Goal: Task Accomplishment & Management: Use online tool/utility

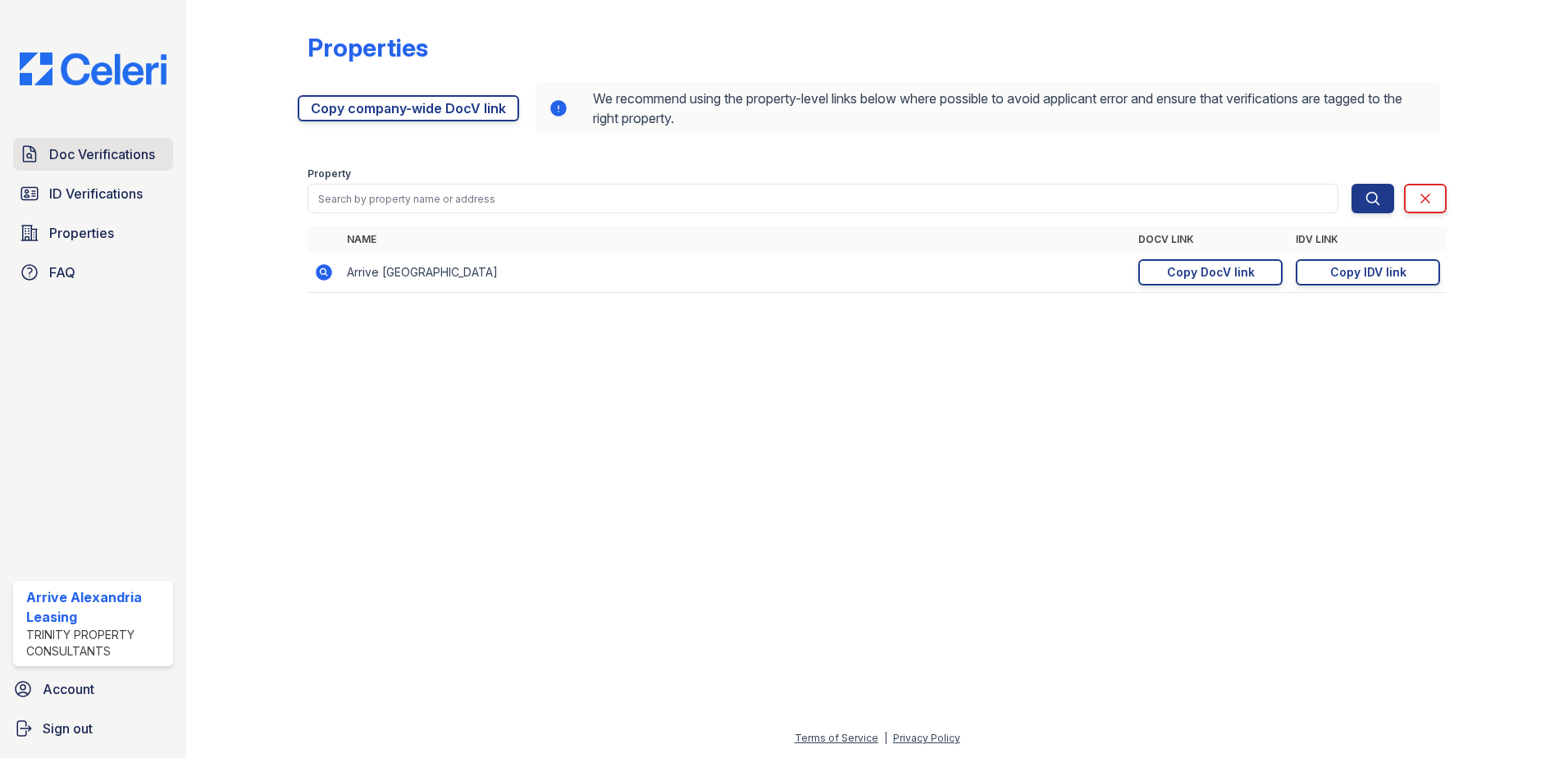
click at [79, 163] on span "Doc Verifications" at bounding box center [102, 154] width 106 height 20
click at [73, 195] on span "ID Verifications" at bounding box center [95, 193] width 93 height 20
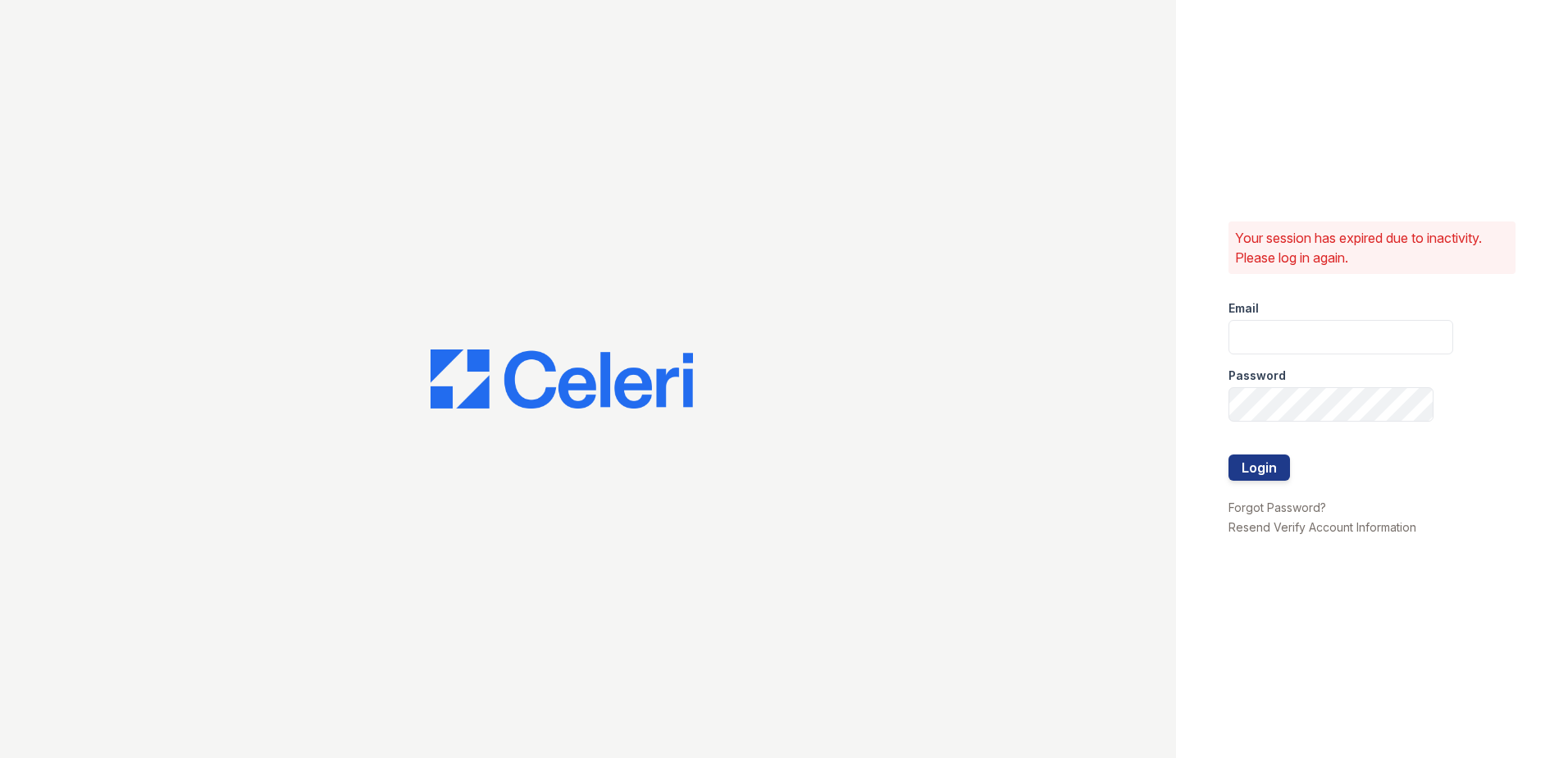
type input "arrivealexandria@trinity-pm.com"
click at [1282, 483] on div at bounding box center [1341, 488] width 224 height 16
click at [1266, 471] on button "Login" at bounding box center [1259, 468] width 61 height 26
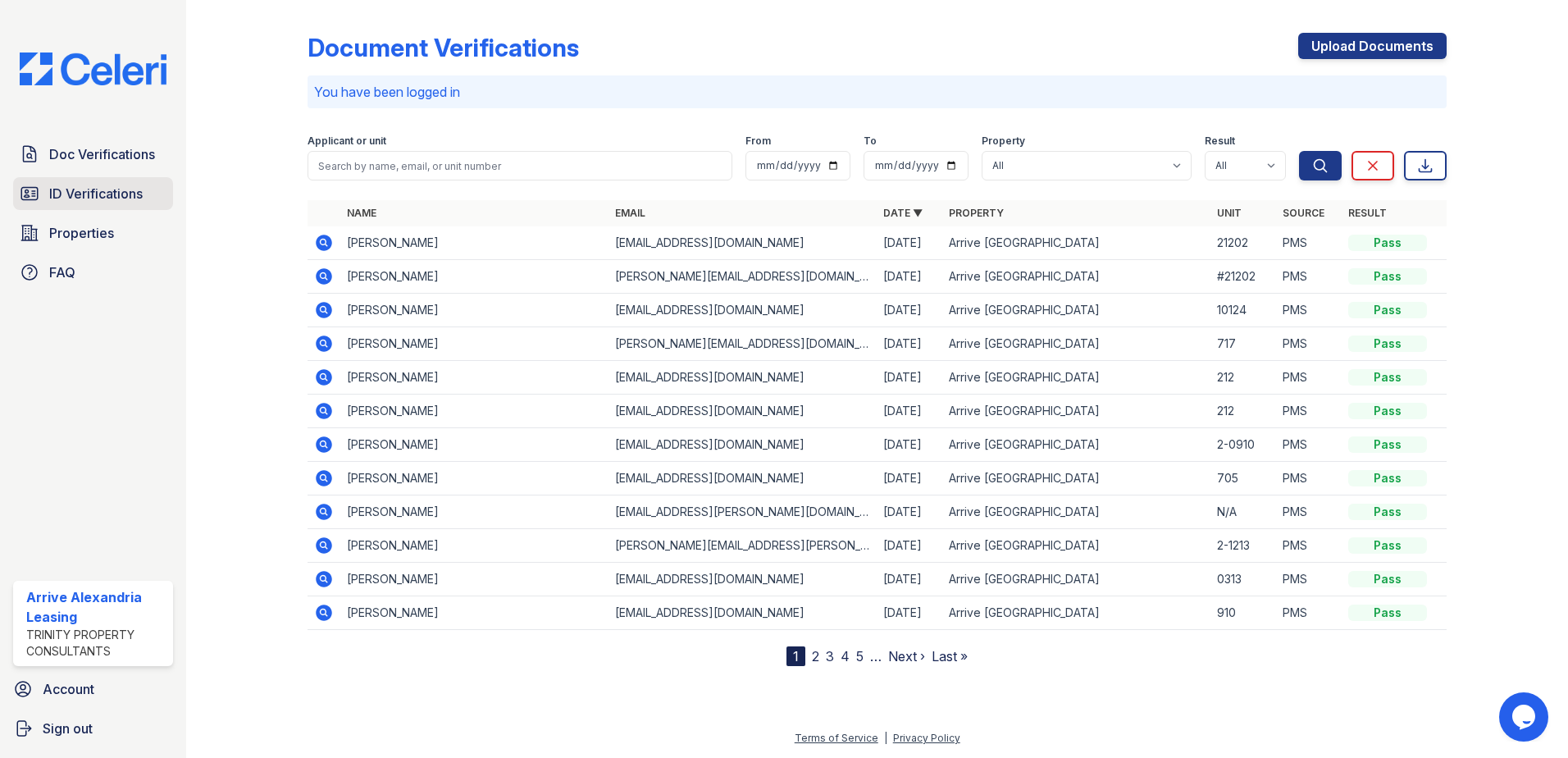
click at [39, 183] on link "ID Verifications" at bounding box center [93, 193] width 160 height 33
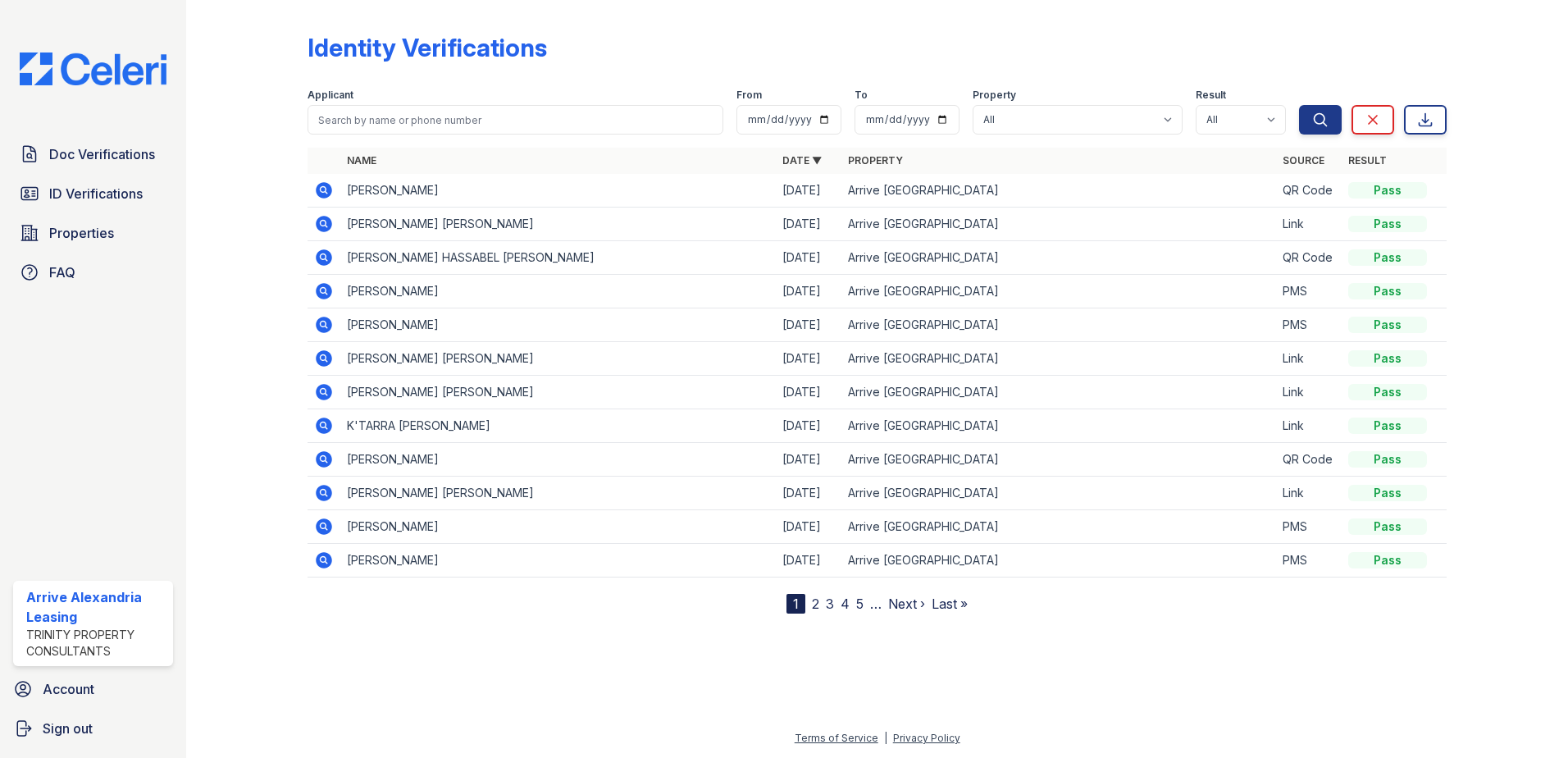
click at [326, 193] on icon at bounding box center [323, 190] width 16 height 16
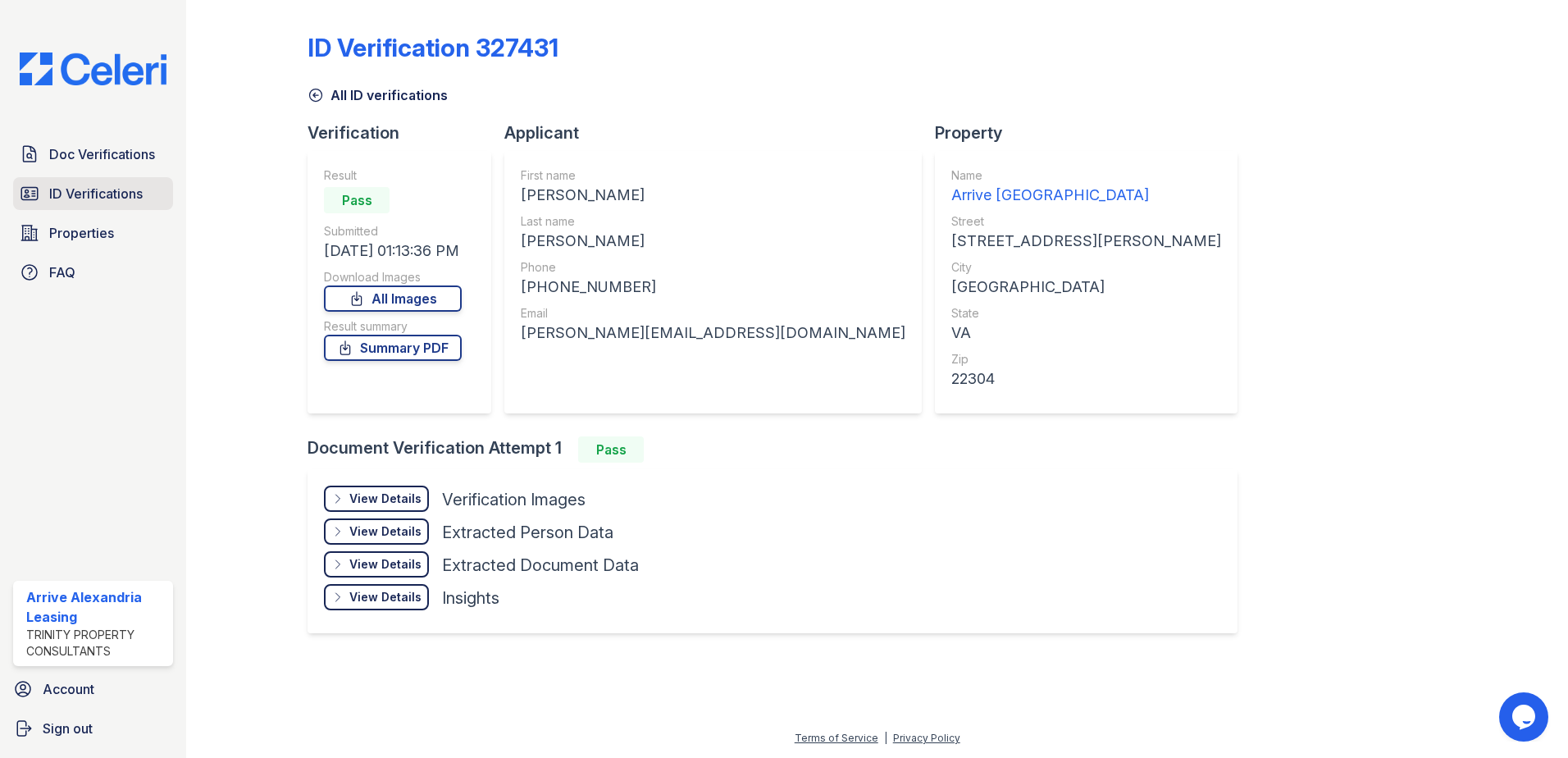
click at [113, 197] on span "ID Verifications" at bounding box center [95, 193] width 93 height 20
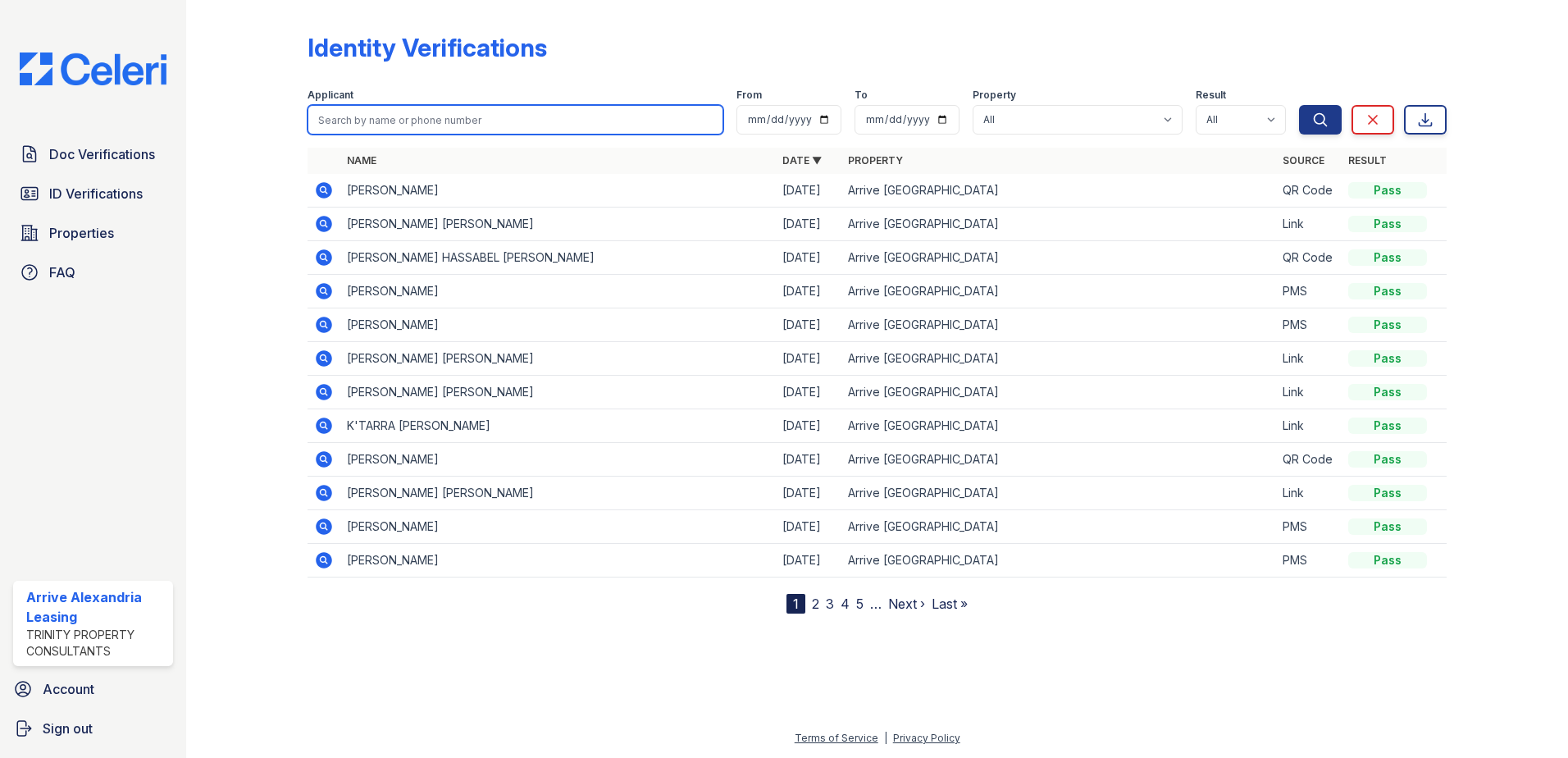
click at [363, 124] on input "search" at bounding box center [514, 119] width 416 height 29
type input "brice"
click at [1299, 105] on button "Search" at bounding box center [1320, 119] width 42 height 29
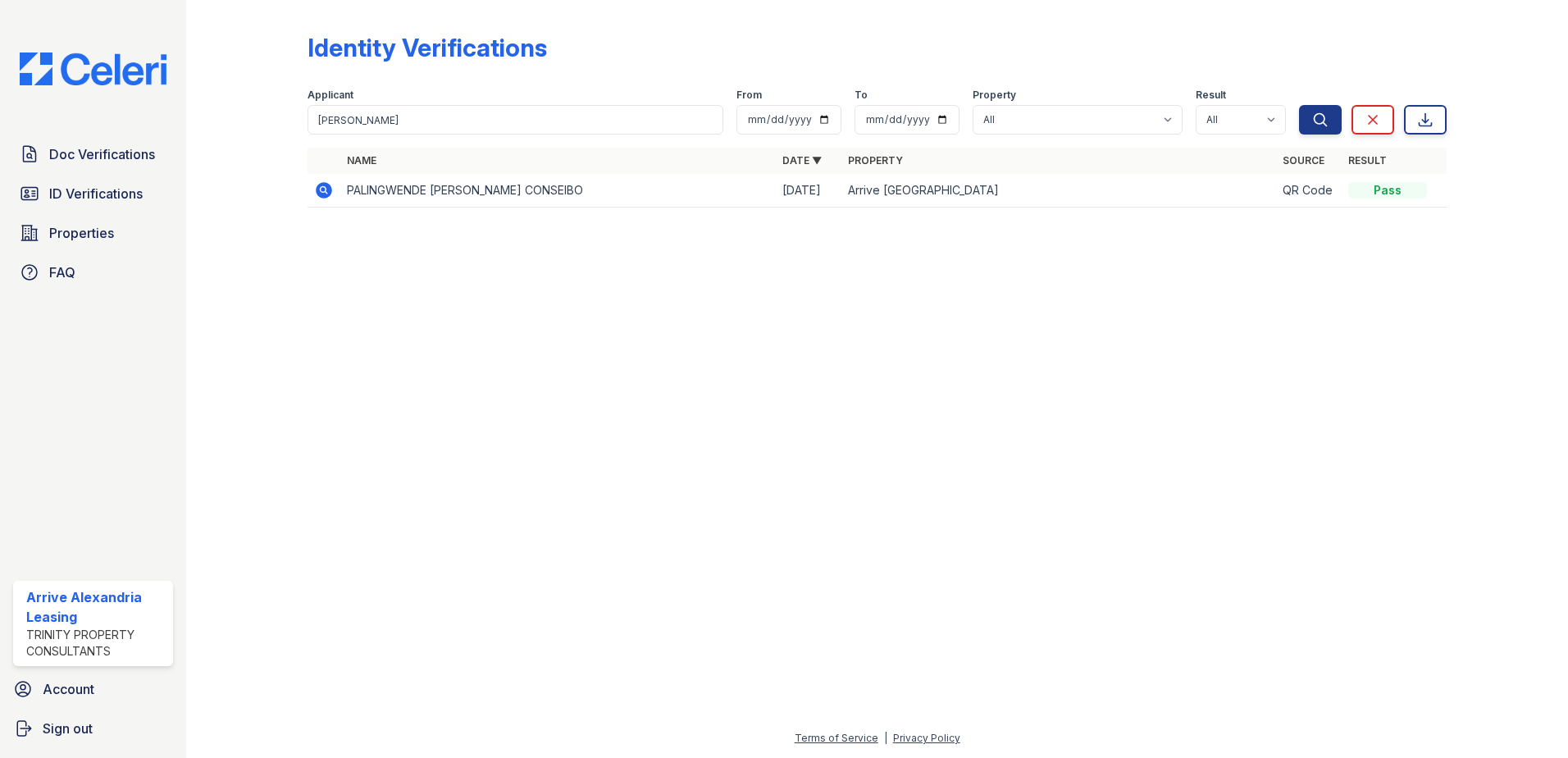
click at [326, 199] on icon at bounding box center [323, 190] width 20 height 20
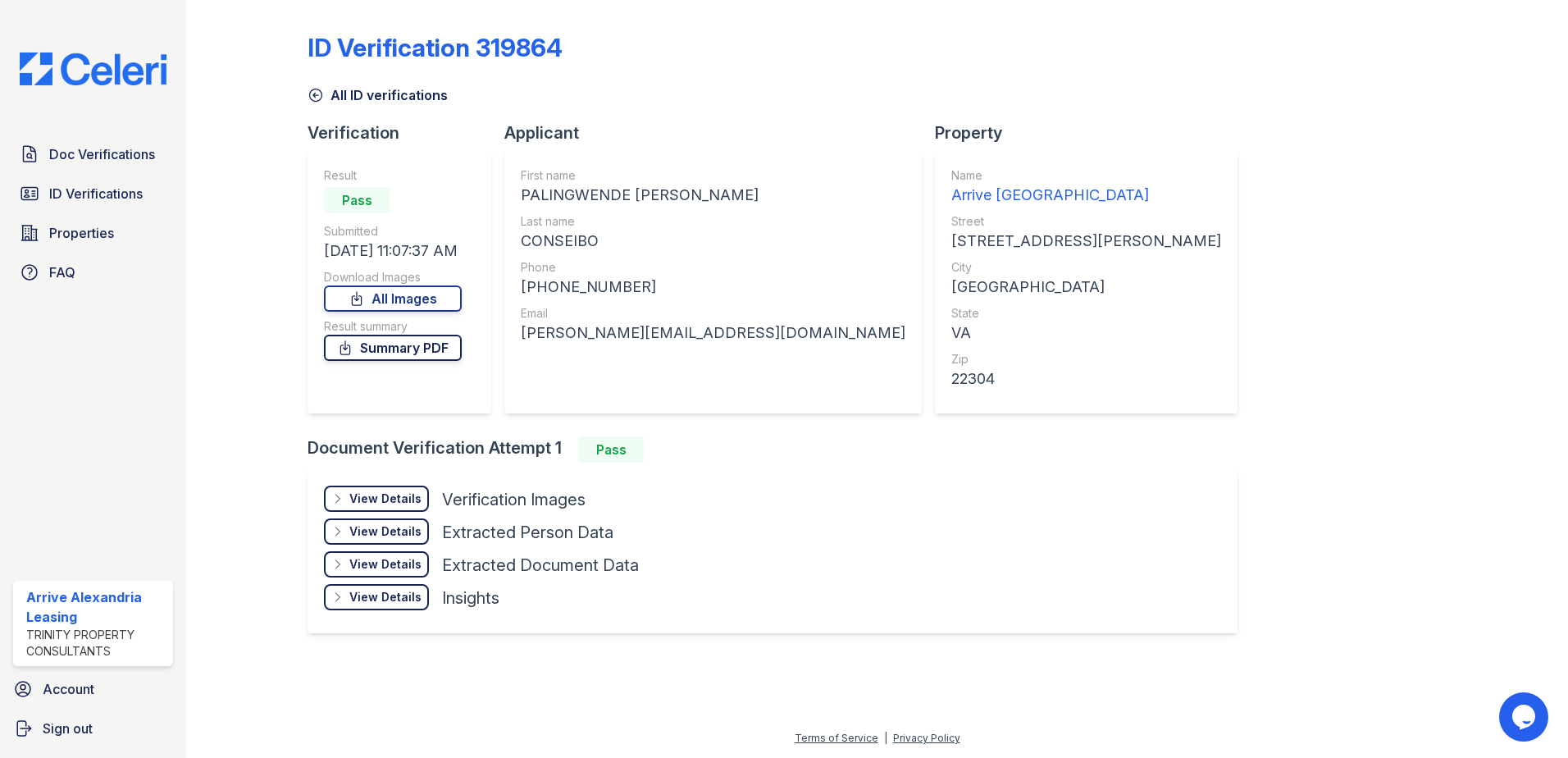
click at [398, 348] on link "Summary PDF" at bounding box center [393, 348] width 138 height 26
click at [92, 200] on span "ID Verifications" at bounding box center [95, 193] width 93 height 20
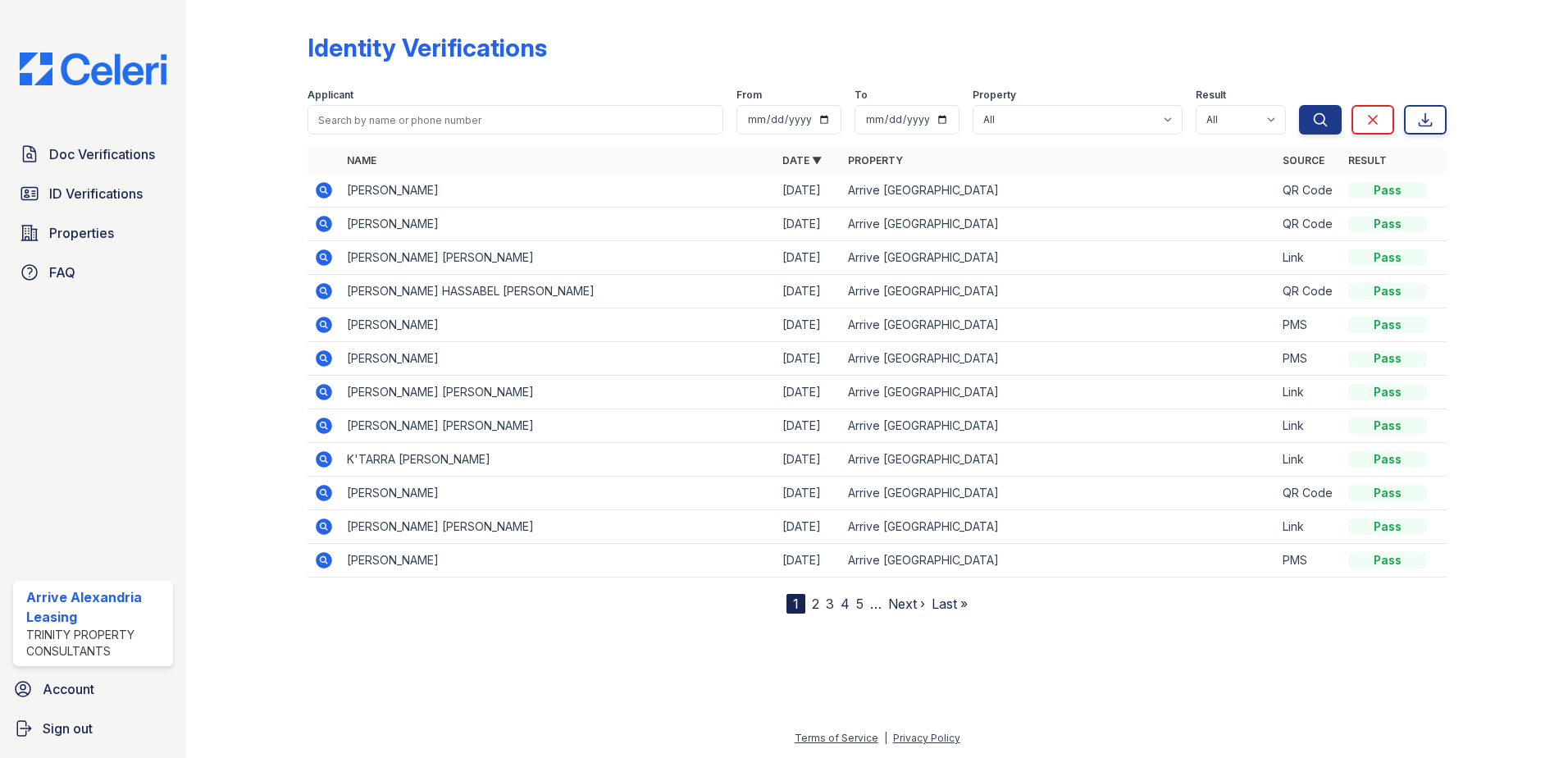
click at [324, 195] on icon at bounding box center [323, 190] width 16 height 16
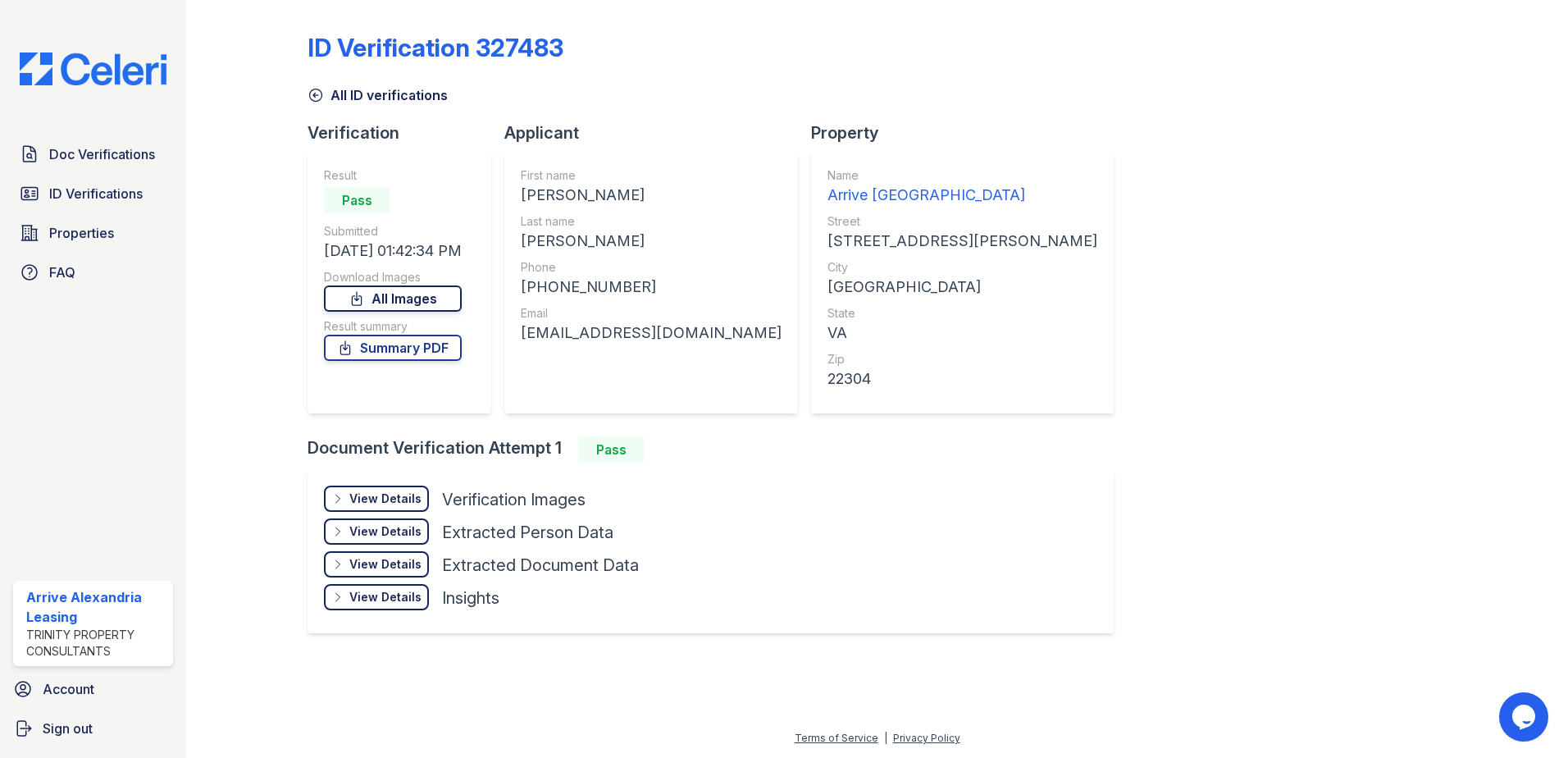
click at [394, 301] on link "All Images" at bounding box center [393, 299] width 138 height 26
drag, startPoint x: 415, startPoint y: 343, endPoint x: 537, endPoint y: 298, distance: 130.0
click at [415, 344] on link "Summary PDF" at bounding box center [393, 348] width 138 height 26
